Goal: Task Accomplishment & Management: Manage account settings

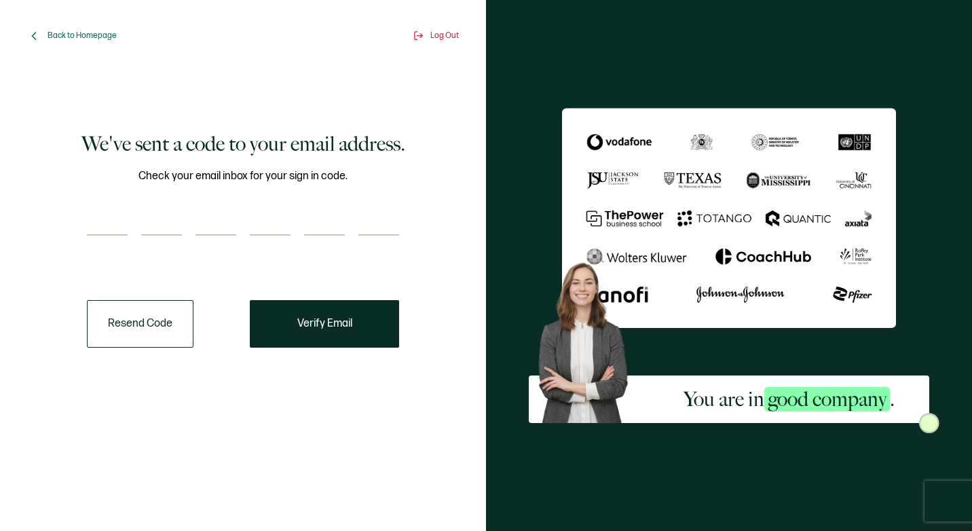
click at [138, 332] on button "Resend Code" at bounding box center [140, 324] width 107 height 48
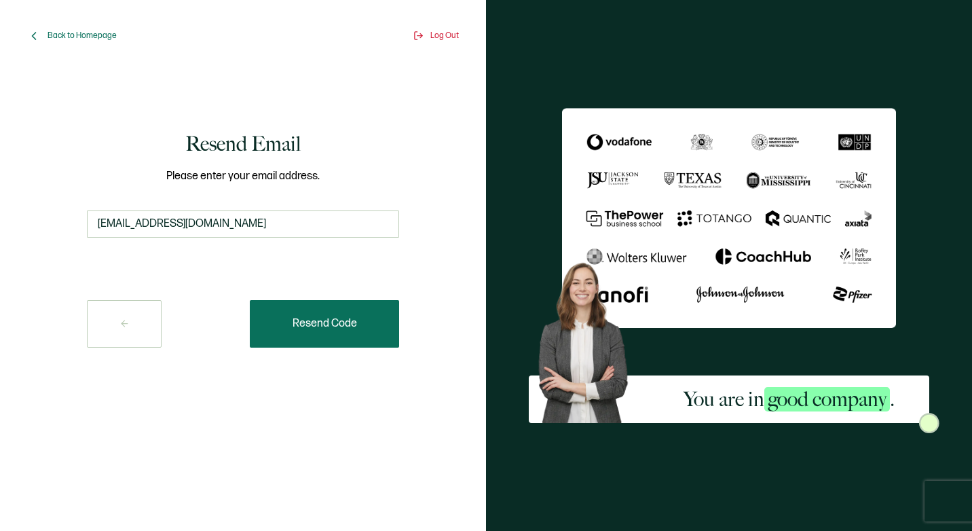
click at [327, 334] on button "Resend Code" at bounding box center [324, 324] width 149 height 48
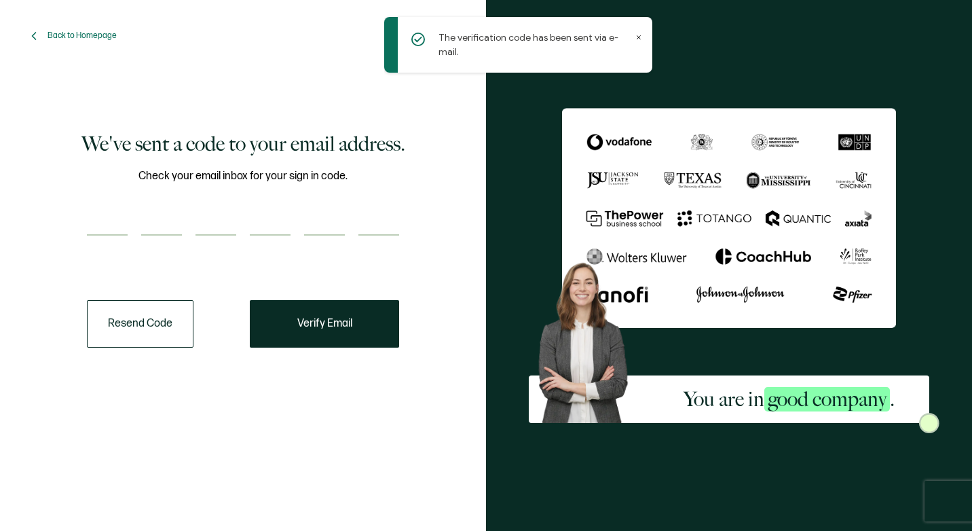
click at [101, 229] on input "number" at bounding box center [107, 221] width 41 height 27
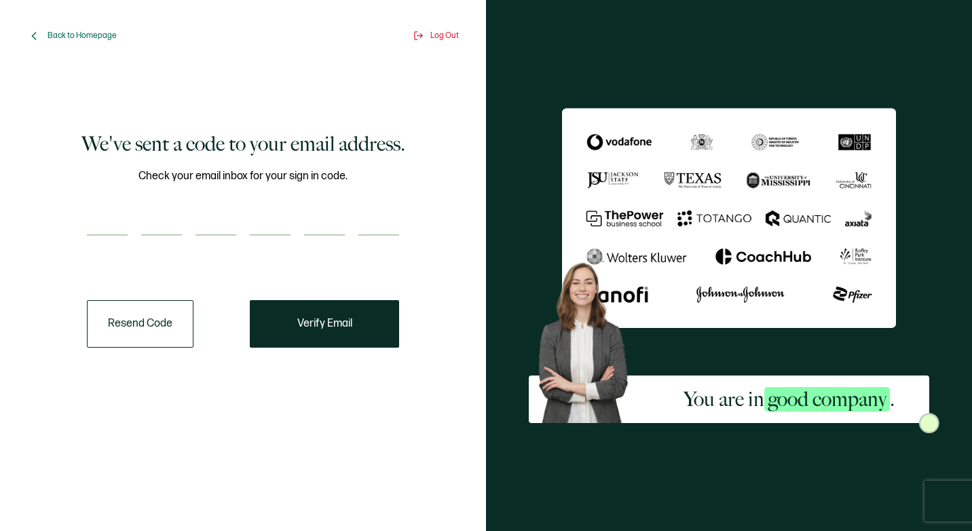
click at [109, 214] on input "number" at bounding box center [107, 221] width 41 height 27
type input "5"
type input "0"
type input "7"
type input "8"
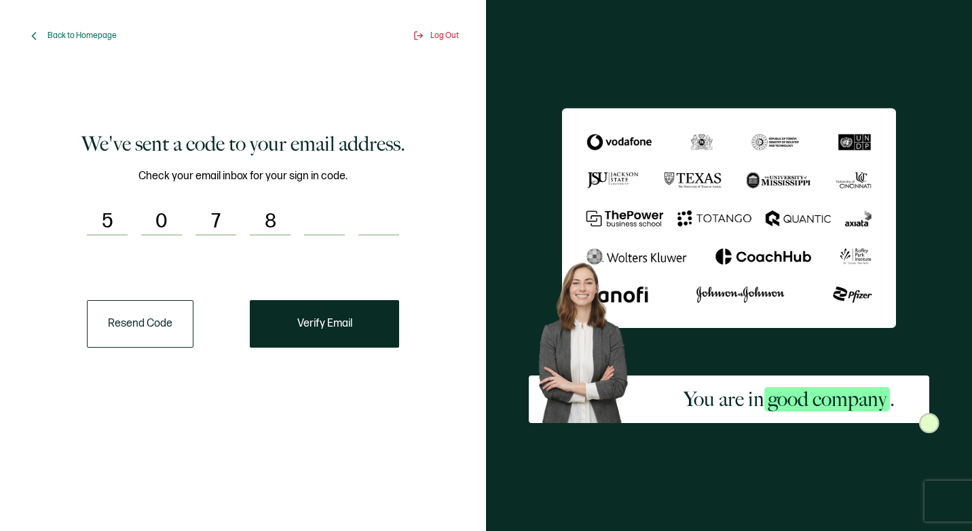
type input "9"
type input "4"
